Goal: Find specific page/section: Find specific page/section

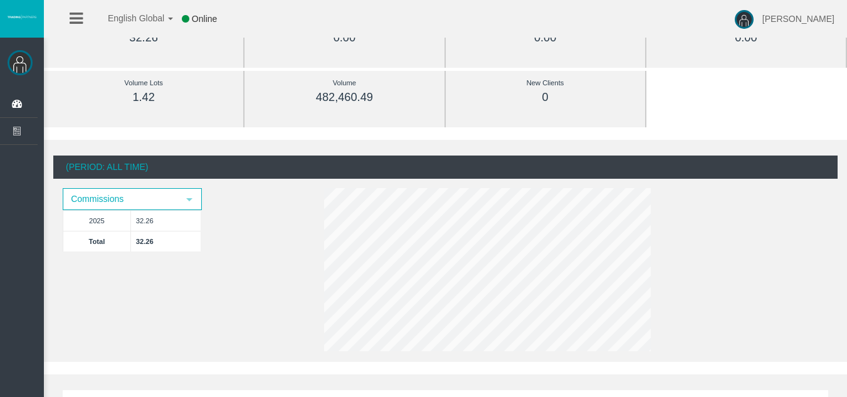
scroll to position [125, 0]
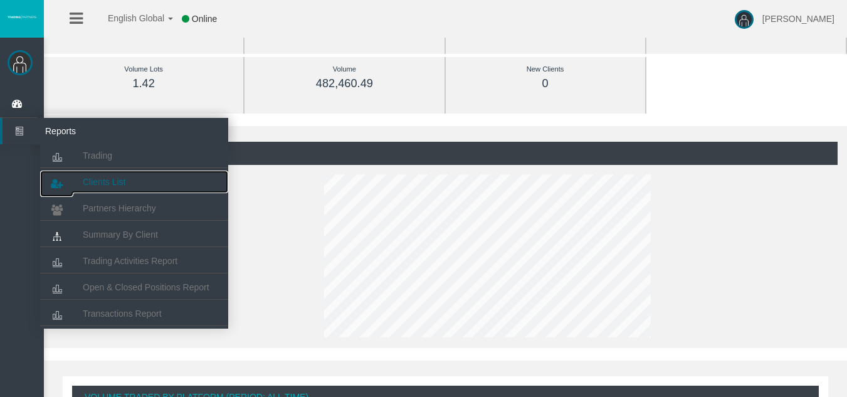
click at [107, 185] on span "Clients List" at bounding box center [104, 182] width 43 height 10
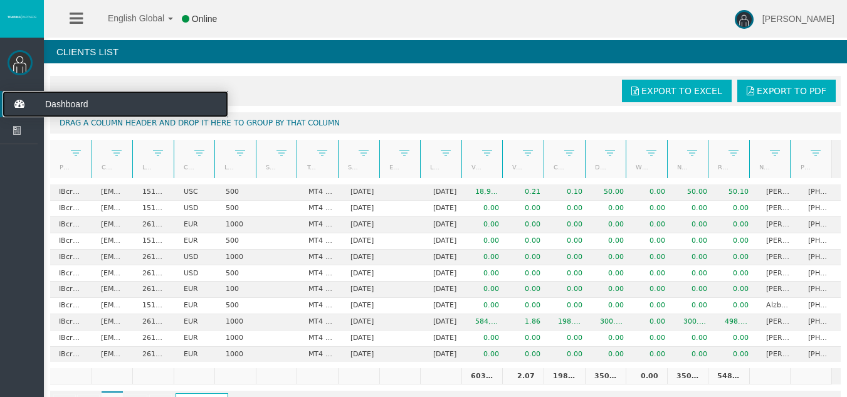
click at [12, 99] on icon at bounding box center [19, 104] width 33 height 26
